Goal: Task Accomplishment & Management: Manage account settings

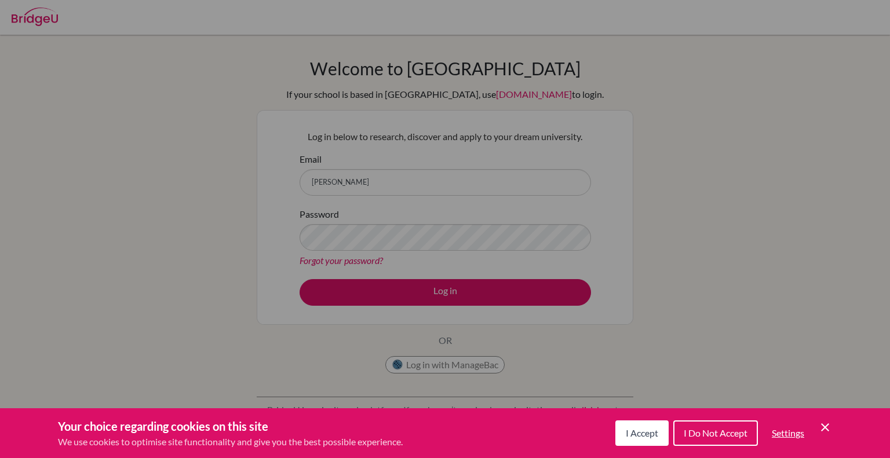
click at [824, 427] on icon "Save and close" at bounding box center [825, 427] width 8 height 8
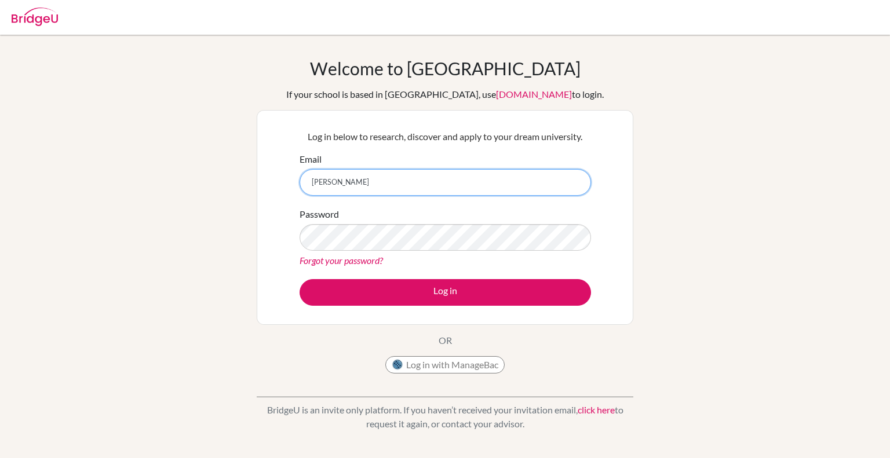
click at [380, 180] on input "audrey" at bounding box center [444, 182] width 291 height 27
type input "audreyeffendi83@gmail.com"
click at [337, 258] on link "Forgot your password?" at bounding box center [340, 260] width 83 height 11
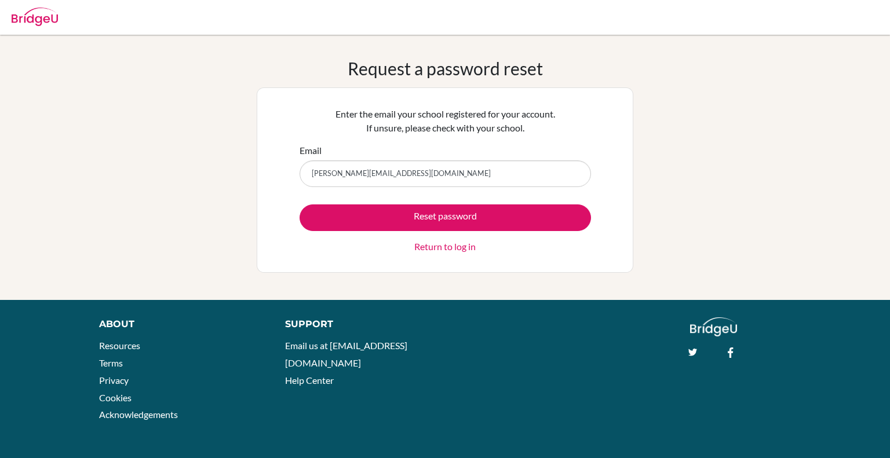
type input "[PERSON_NAME][EMAIL_ADDRESS][DOMAIN_NAME]"
click at [299, 204] on button "Reset password" at bounding box center [444, 217] width 291 height 27
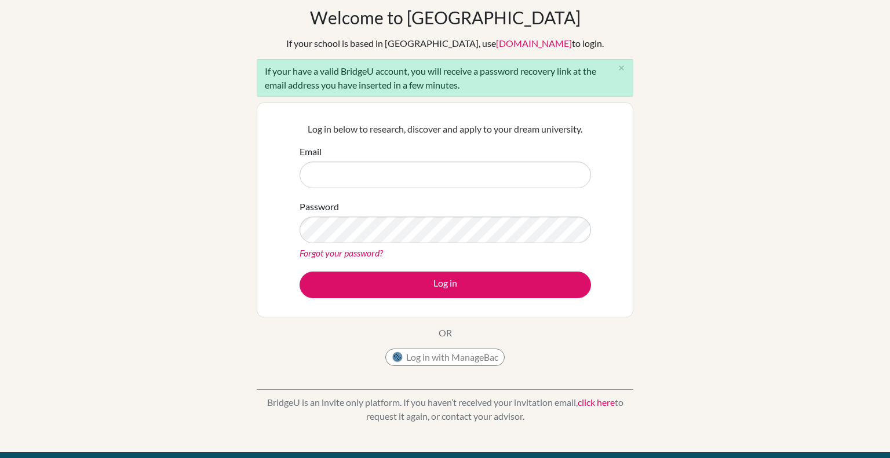
scroll to position [53, 0]
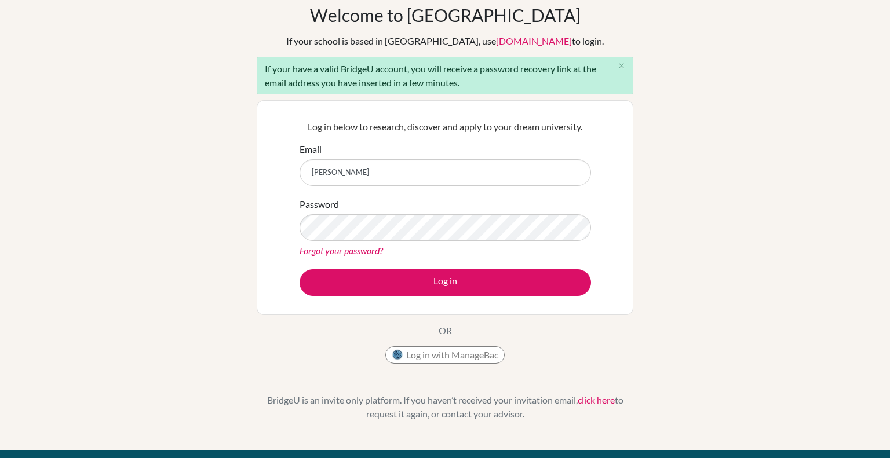
type input "[PERSON_NAME][EMAIL_ADDRESS][DOMAIN_NAME]"
click at [299, 269] on button "Log in" at bounding box center [444, 282] width 291 height 27
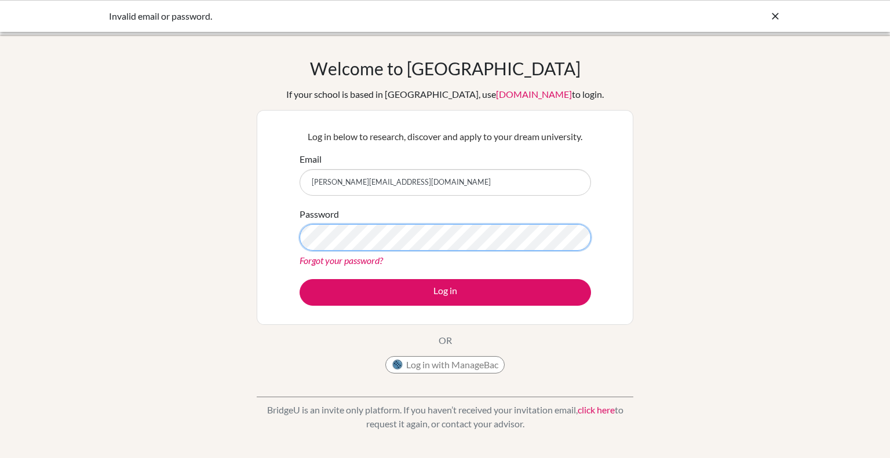
click at [299, 279] on button "Log in" at bounding box center [444, 292] width 291 height 27
